Goal: Information Seeking & Learning: Learn about a topic

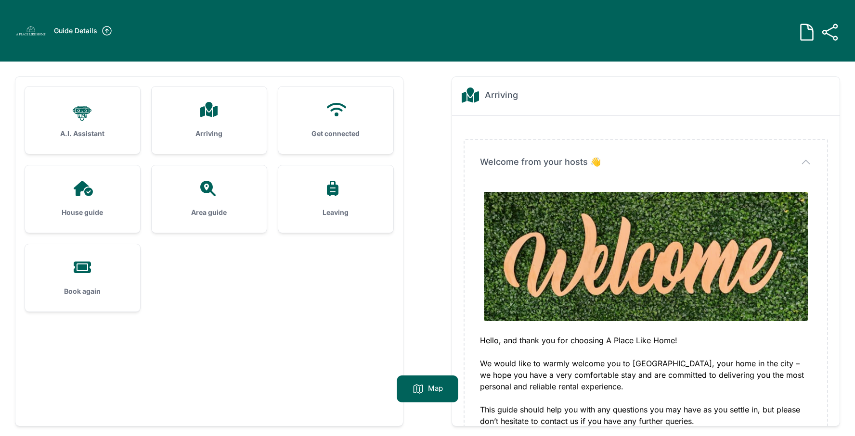
click at [205, 128] on div "Arriving" at bounding box center [209, 120] width 115 height 67
click at [213, 122] on div "Arriving" at bounding box center [209, 120] width 115 height 67
click at [93, 207] on div "House guide" at bounding box center [82, 199] width 115 height 67
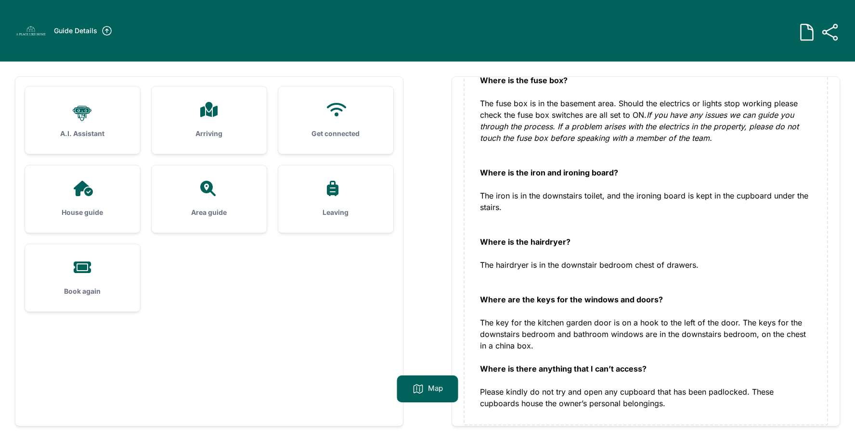
scroll to position [1588, 0]
click at [207, 196] on div "Area guide" at bounding box center [209, 199] width 115 height 67
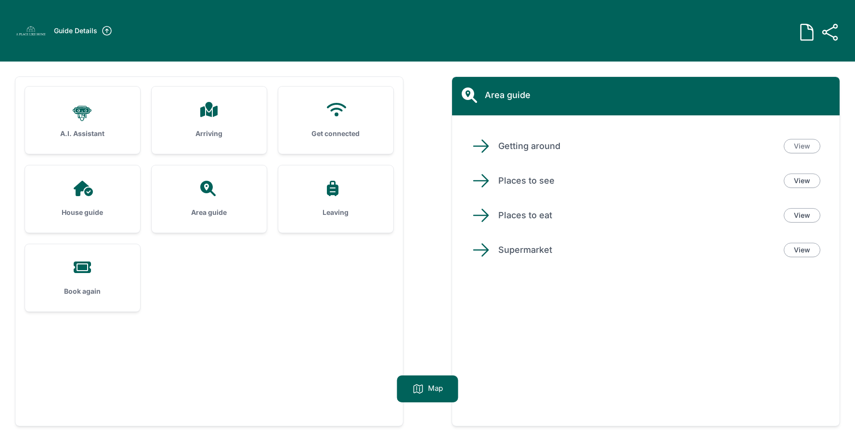
click at [802, 144] on link "View" at bounding box center [801, 146] width 37 height 14
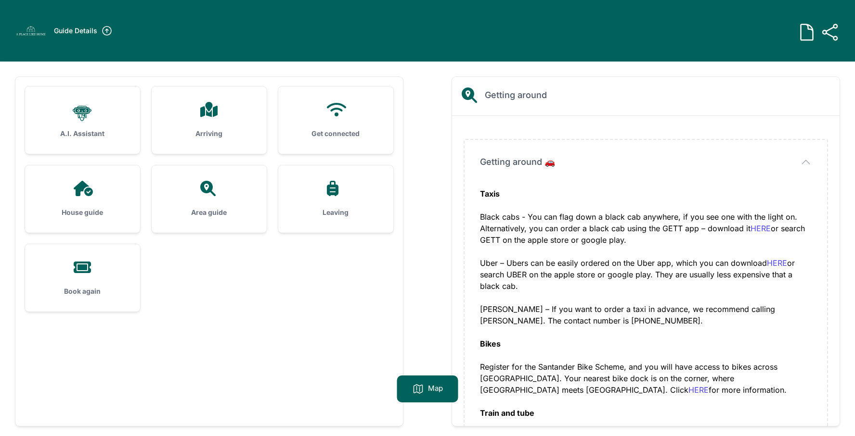
scroll to position [0, 0]
click at [209, 194] on icon at bounding box center [208, 188] width 23 height 15
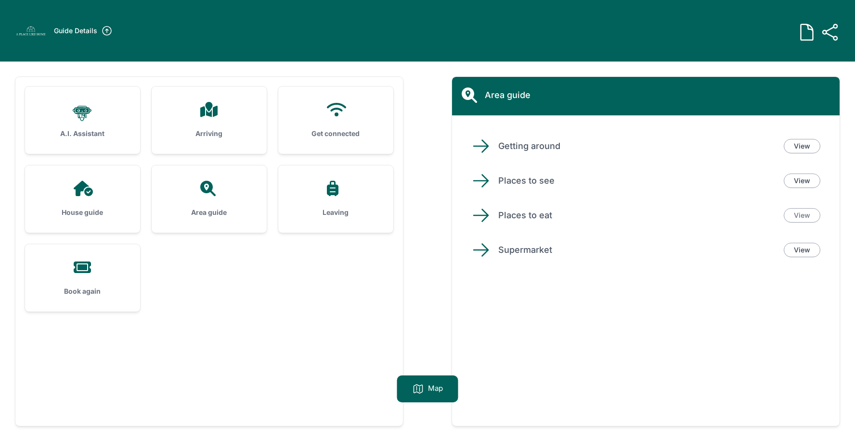
click at [800, 212] on link "View" at bounding box center [801, 215] width 37 height 14
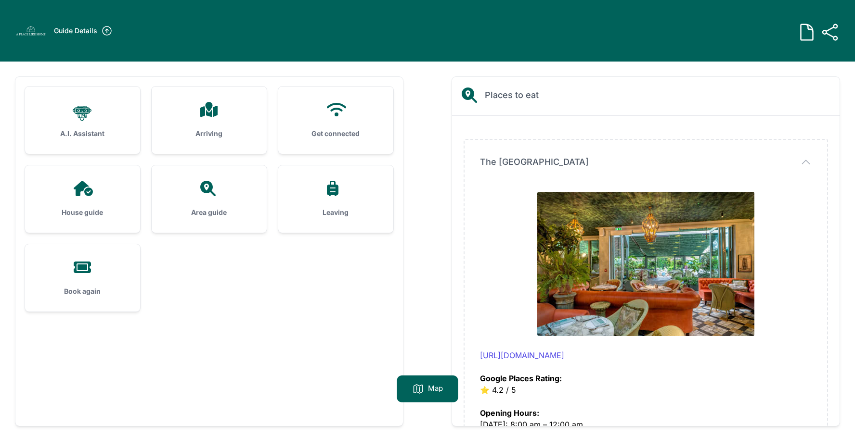
click at [205, 198] on div "Area guide" at bounding box center [209, 199] width 115 height 67
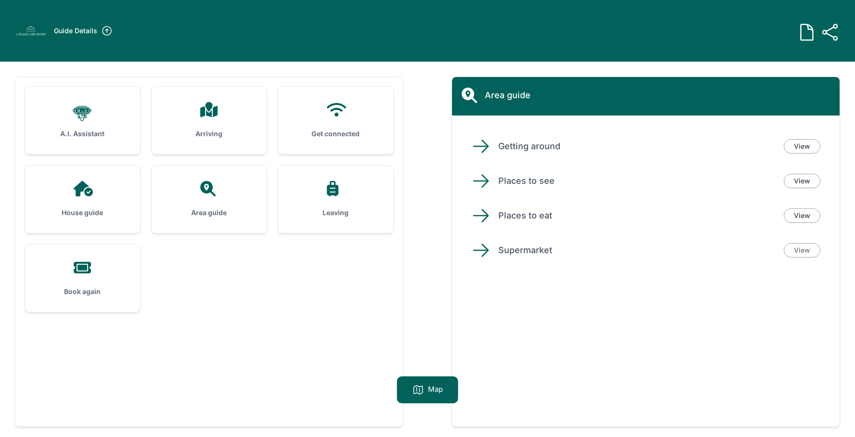
click at [800, 249] on link "View" at bounding box center [801, 250] width 37 height 14
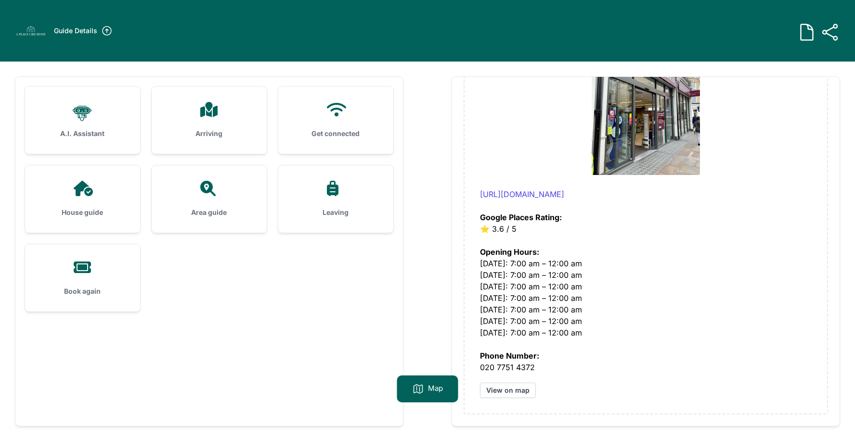
scroll to position [161, 0]
click at [332, 189] on icon at bounding box center [333, 188] width 12 height 15
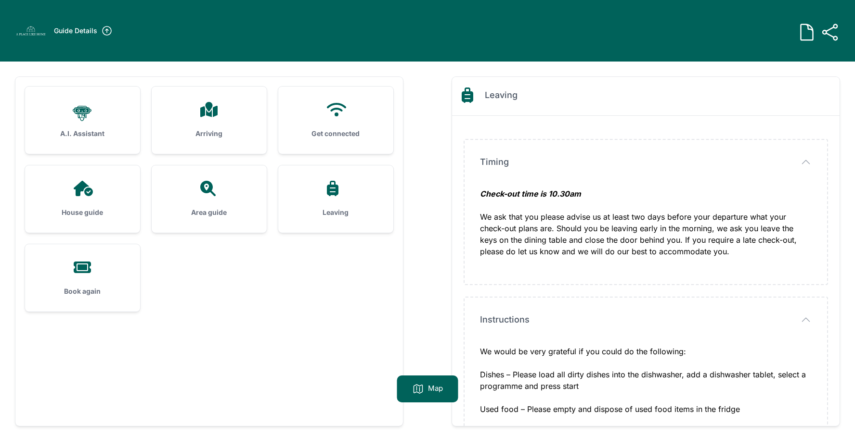
scroll to position [0, 0]
click at [80, 273] on icon at bounding box center [82, 268] width 17 height 12
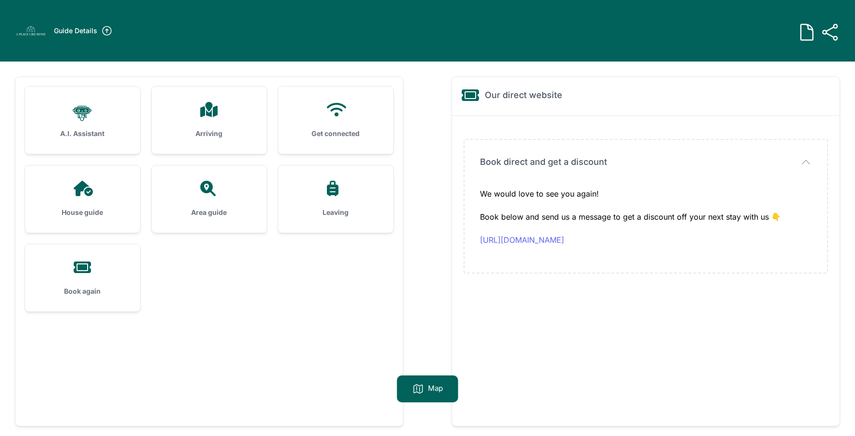
click at [518, 240] on link "[URL][DOMAIN_NAME]" at bounding box center [522, 240] width 84 height 10
